Goal: Task Accomplishment & Management: Use online tool/utility

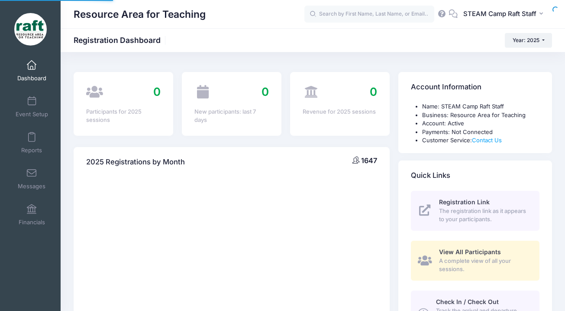
select select
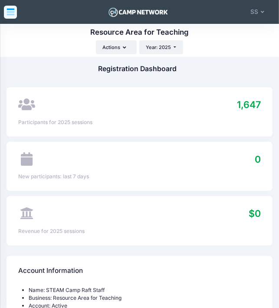
click at [8, 12] on icon at bounding box center [10, 13] width 8 height 4
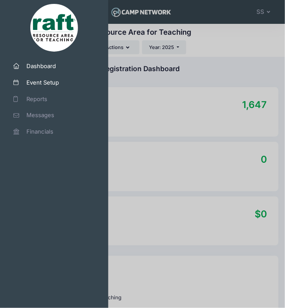
click at [44, 83] on span "Event Setup" at bounding box center [57, 82] width 62 height 9
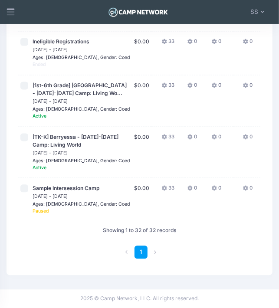
scroll to position [0, 107]
